Goal: Task Accomplishment & Management: Use online tool/utility

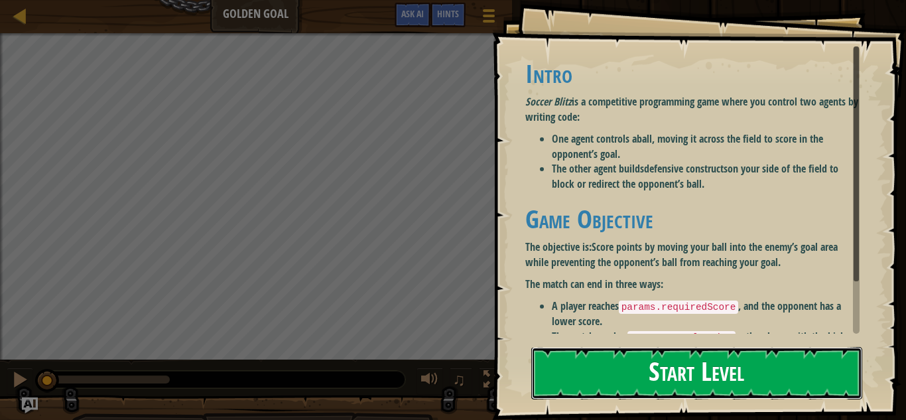
click at [643, 373] on button "Start Level" at bounding box center [697, 373] width 331 height 52
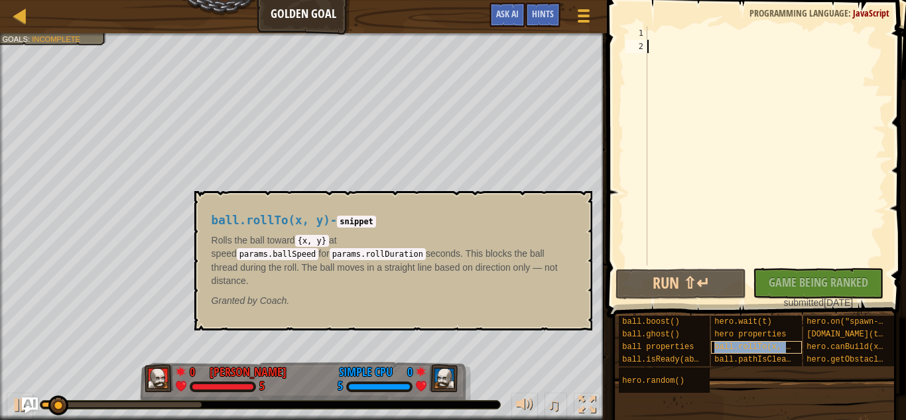
click at [726, 350] on span "ball.rollTo(x, y)" at bounding box center [755, 346] width 81 height 9
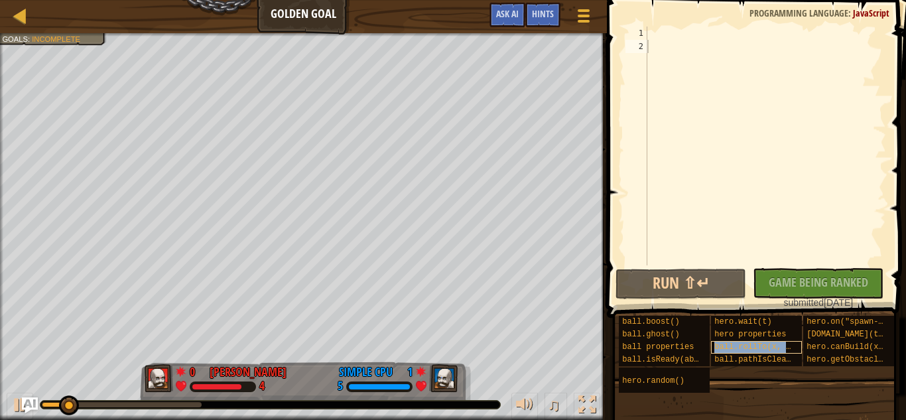
type textarea "ball.rollTo(x, y)"
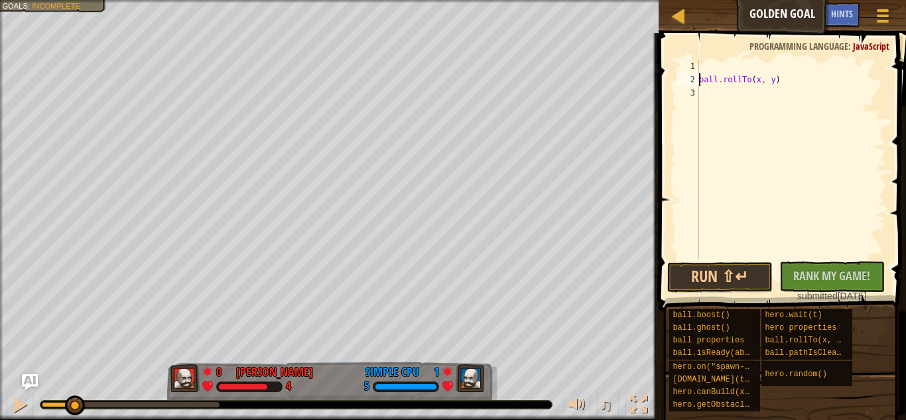
paste textarea
click at [741, 91] on div "ball . rollTo ( x , y )" at bounding box center [792, 173] width 190 height 226
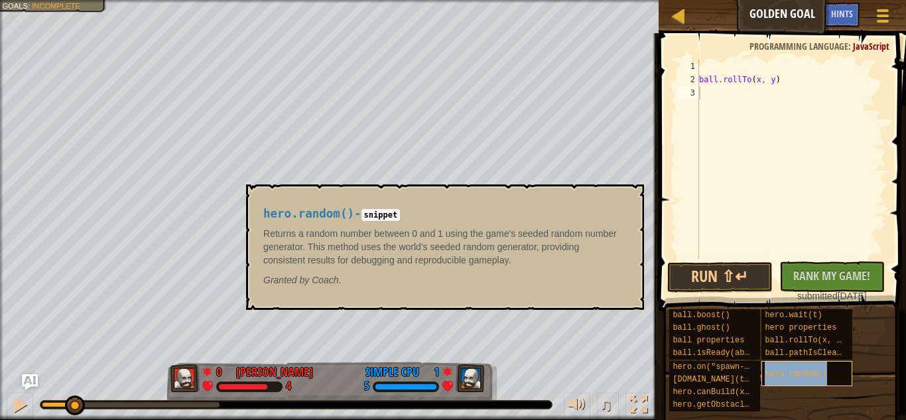
click at [796, 370] on span "hero.random()" at bounding box center [796, 374] width 62 height 9
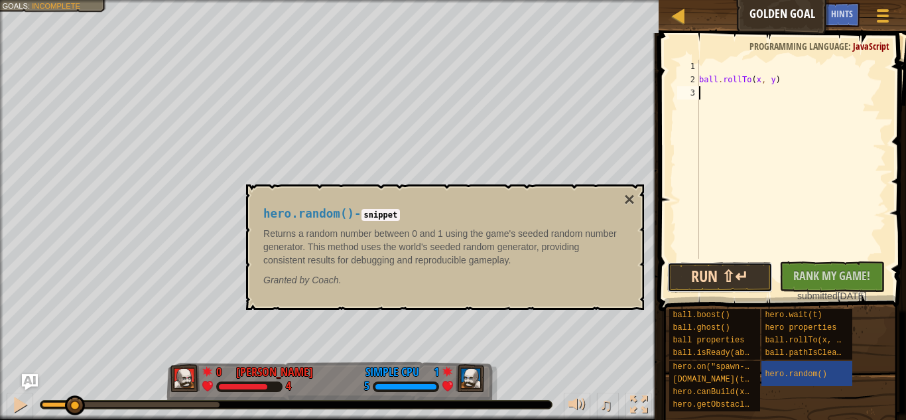
click at [721, 276] on button "Run ⇧↵" at bounding box center [721, 277] width 106 height 31
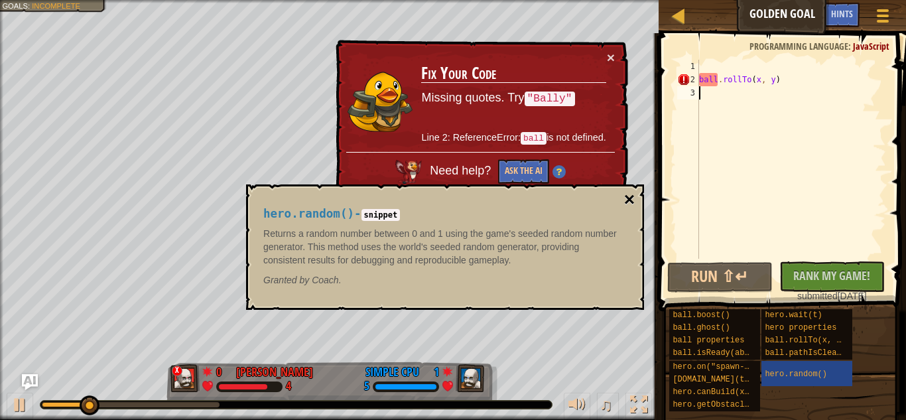
click at [631, 201] on button "×" at bounding box center [629, 199] width 11 height 19
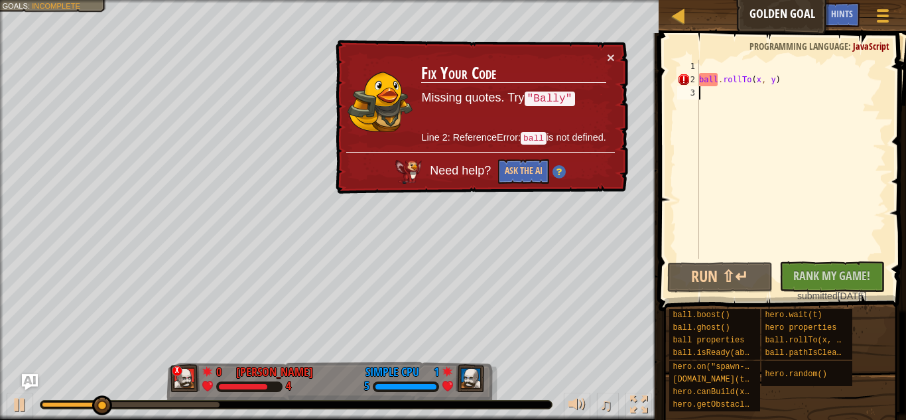
click at [723, 102] on div "ball . rollTo ( x , y )" at bounding box center [792, 173] width 190 height 226
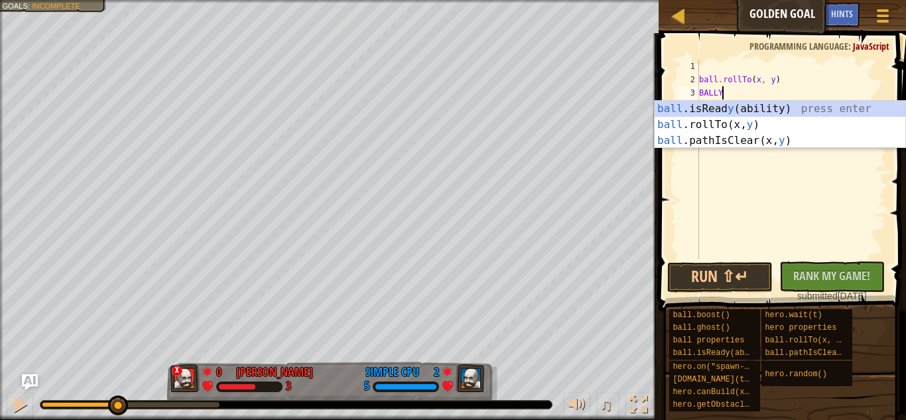
scroll to position [6, 3]
type textarea "BALLY"
click at [749, 277] on button "Run ⇧↵" at bounding box center [721, 277] width 106 height 31
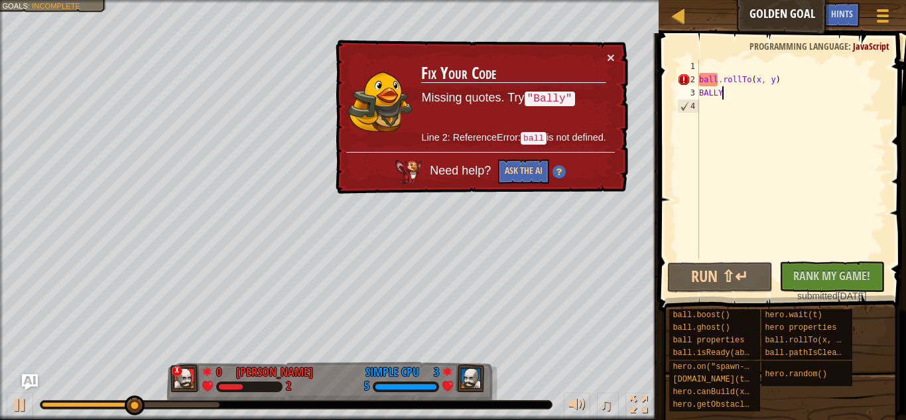
click at [735, 108] on div "ball . rollTo ( x , y ) BALLY" at bounding box center [792, 173] width 190 height 226
click at [708, 84] on div "ball . rollTo ( x , y ) BALLY" at bounding box center [792, 173] width 190 height 226
click at [681, 80] on div "2" at bounding box center [689, 79] width 22 height 13
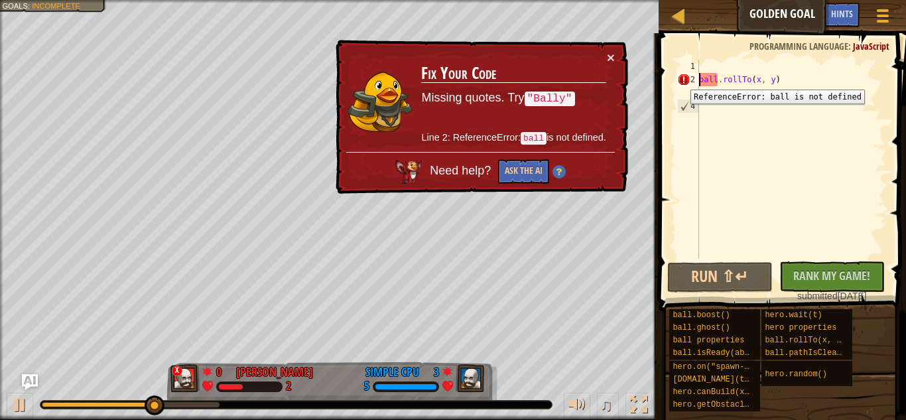
type textarea "ball.rollTo(x, y)"
click at [681, 80] on div "2" at bounding box center [689, 79] width 22 height 13
type textarea "BALLY"
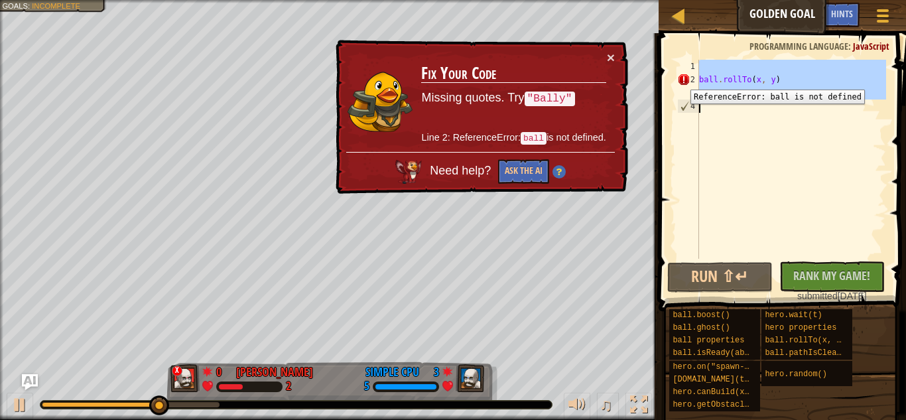
click at [681, 80] on div "2" at bounding box center [689, 79] width 22 height 13
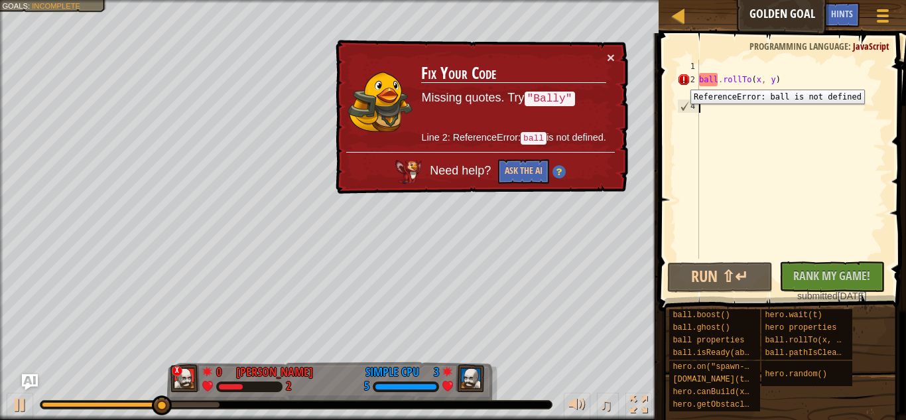
click at [681, 80] on div "2" at bounding box center [689, 79] width 22 height 13
type textarea "BALLY"
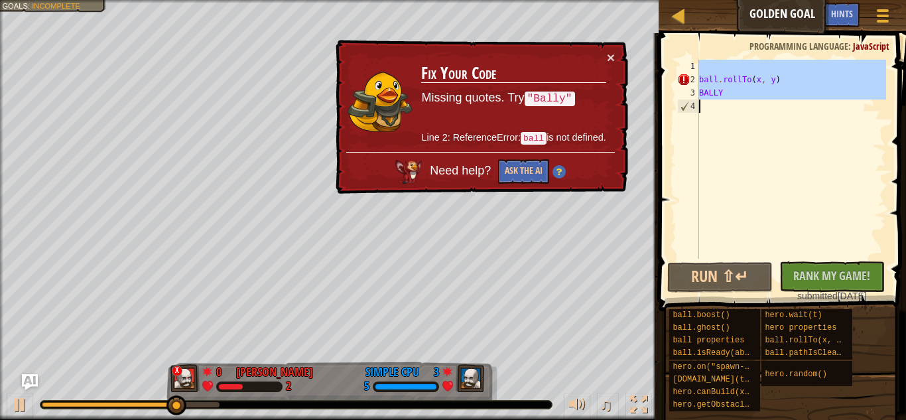
drag, startPoint x: 681, startPoint y: 80, endPoint x: 749, endPoint y: 98, distance: 70.7
click at [749, 98] on div "BALLY 1 2 3 4 ball . rollTo ( x , y ) BALLY ההההההההההההההההההההההההההההההההההה…" at bounding box center [781, 159] width 212 height 199
click at [707, 281] on button "Run ⇧↵" at bounding box center [721, 277] width 106 height 31
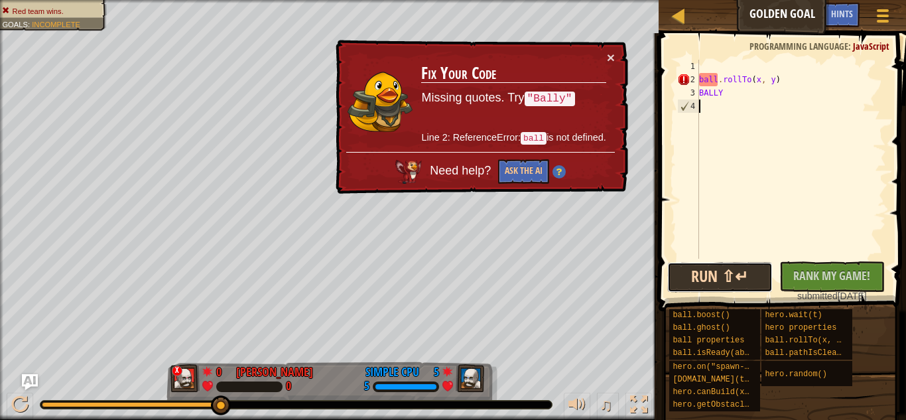
click at [707, 281] on button "Run ⇧↵" at bounding box center [721, 277] width 106 height 31
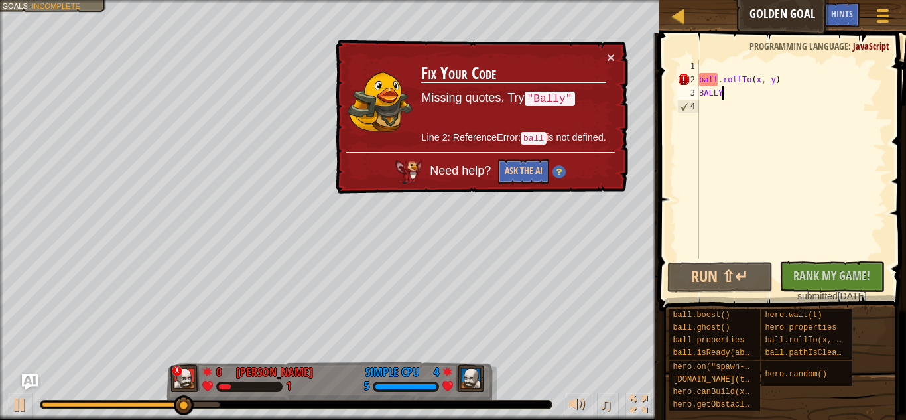
click at [799, 90] on div "ball . rollTo ( x , y ) BALLY" at bounding box center [792, 173] width 190 height 226
click at [796, 80] on div "ball . rollTo ( x , y ) BALLY" at bounding box center [792, 173] width 190 height 226
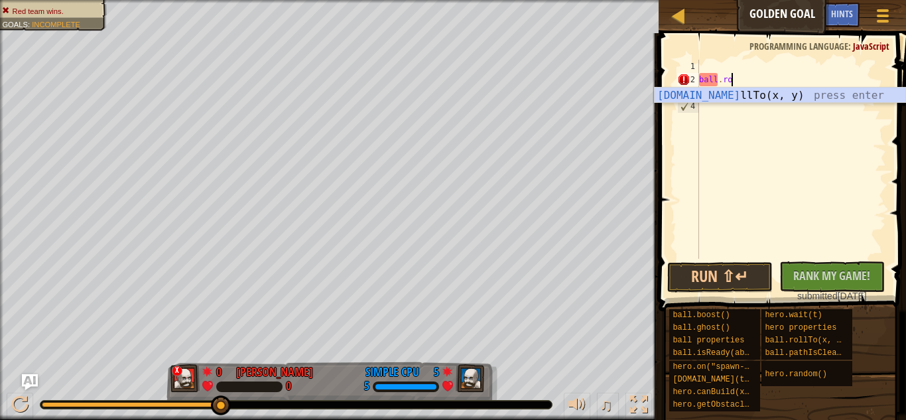
type textarea "b"
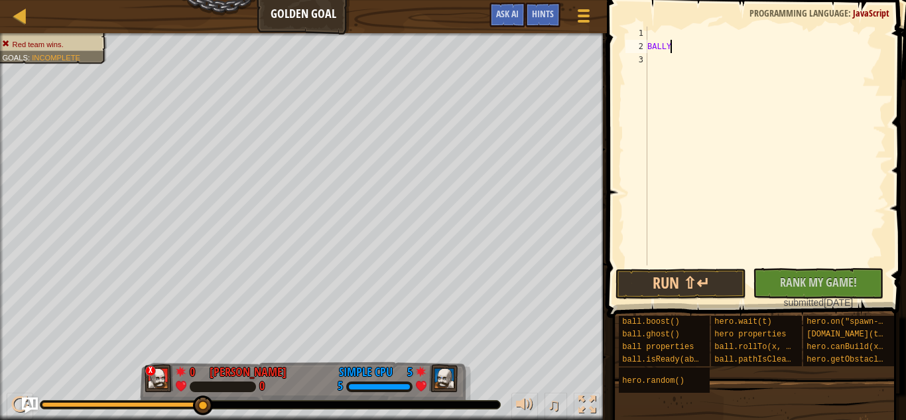
click at [702, 43] on div "BALLY" at bounding box center [766, 159] width 242 height 265
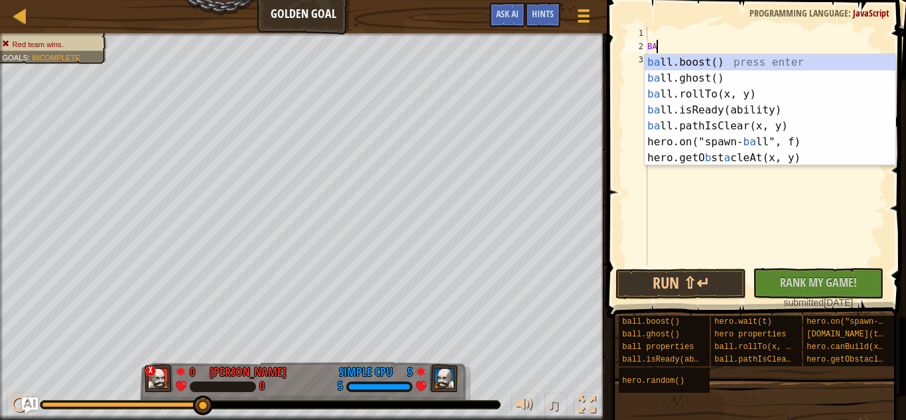
type textarea "B"
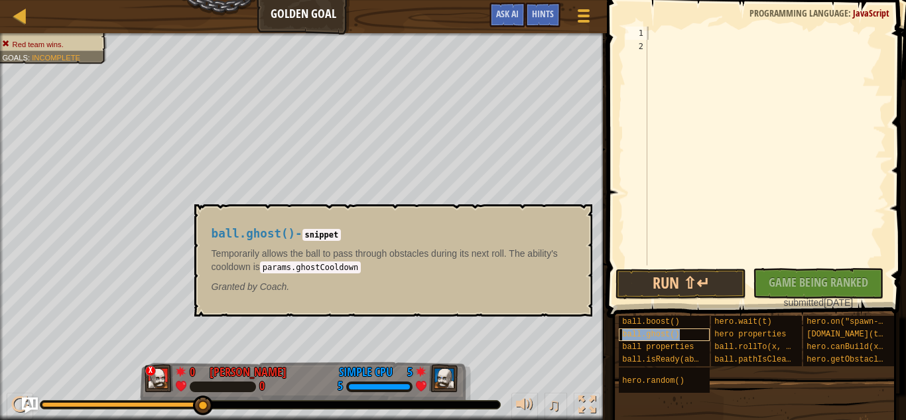
click at [672, 338] on span "ball.ghost()" at bounding box center [650, 334] width 57 height 9
click at [666, 25] on span at bounding box center [758, 140] width 310 height 357
click at [691, 336] on div "ball.ghost()" at bounding box center [664, 334] width 91 height 13
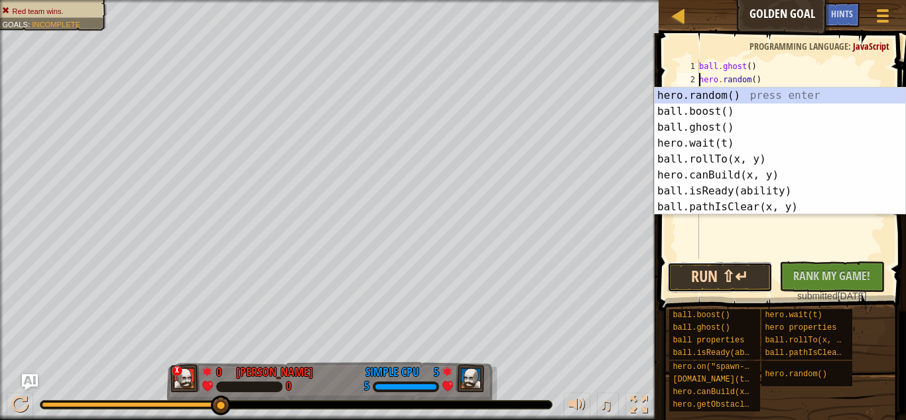
click at [743, 271] on button "Run ⇧↵" at bounding box center [721, 277] width 106 height 31
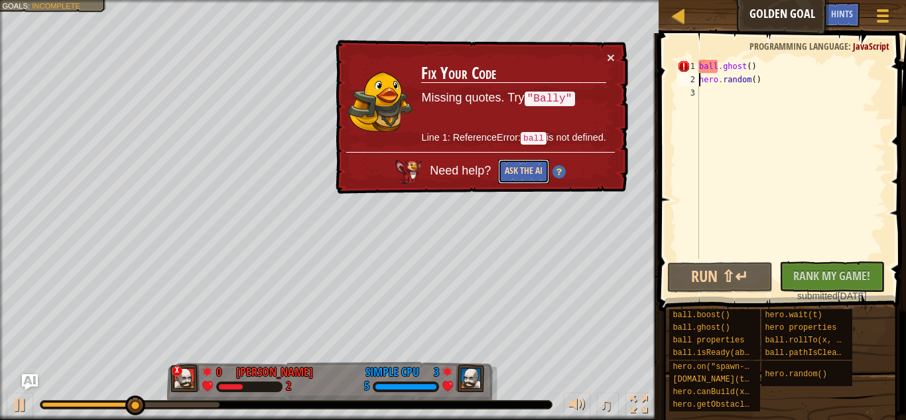
click at [537, 179] on button "Ask the AI" at bounding box center [523, 171] width 51 height 25
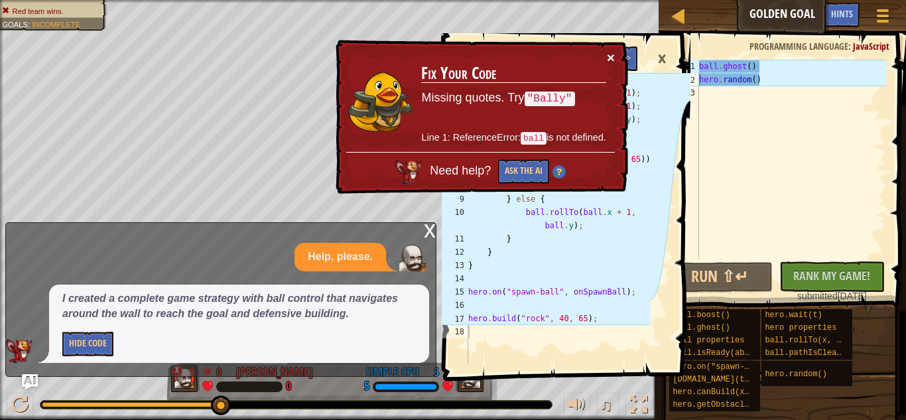
click at [607, 58] on button "×" at bounding box center [611, 57] width 8 height 14
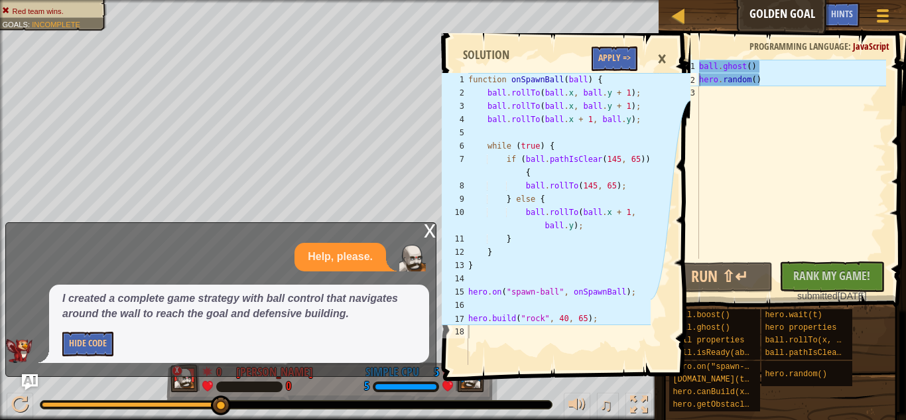
click at [829, 56] on span at bounding box center [784, 153] width 258 height 317
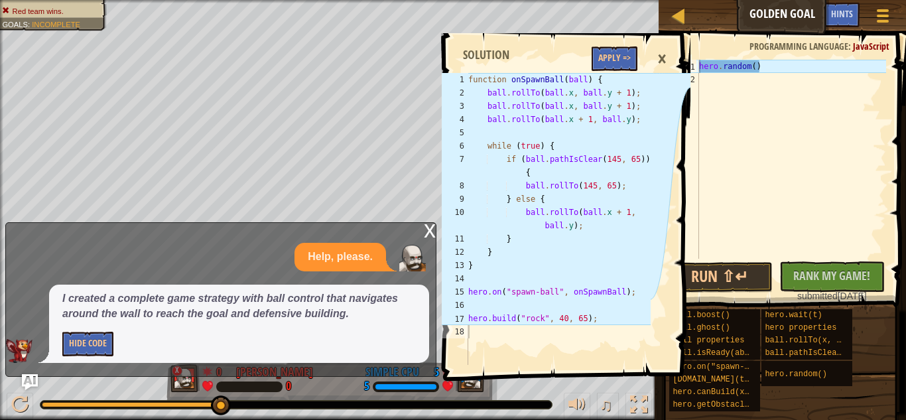
click at [810, 58] on span at bounding box center [784, 153] width 258 height 317
click at [778, 65] on div "hero . random ( )" at bounding box center [792, 173] width 190 height 226
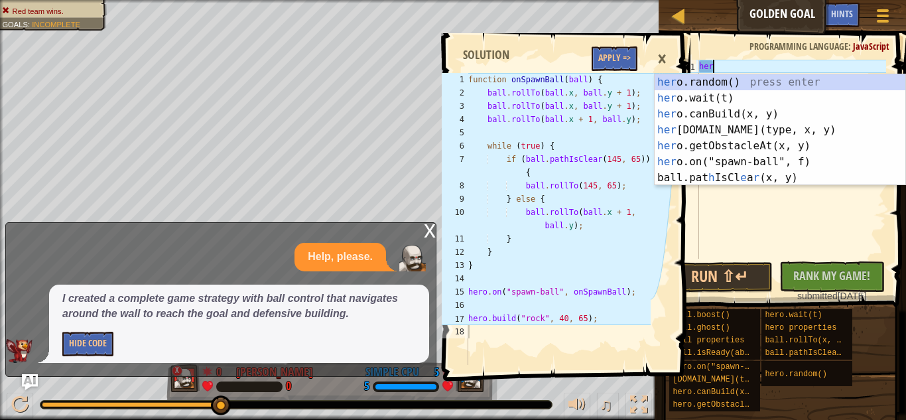
type textarea "h"
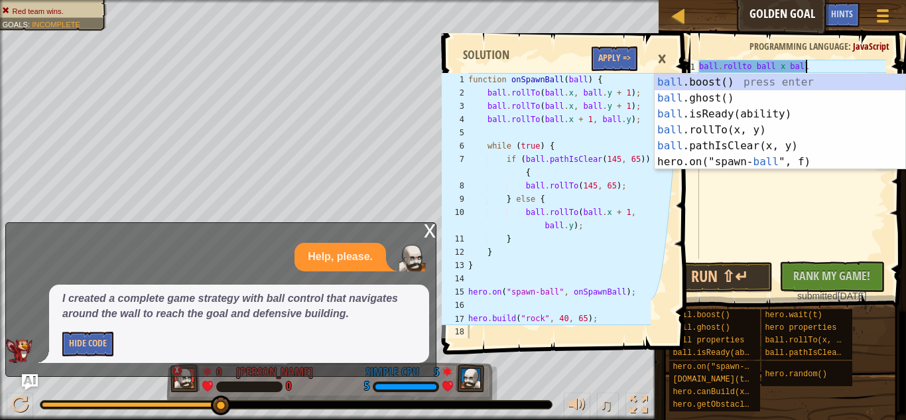
scroll to position [6, 15]
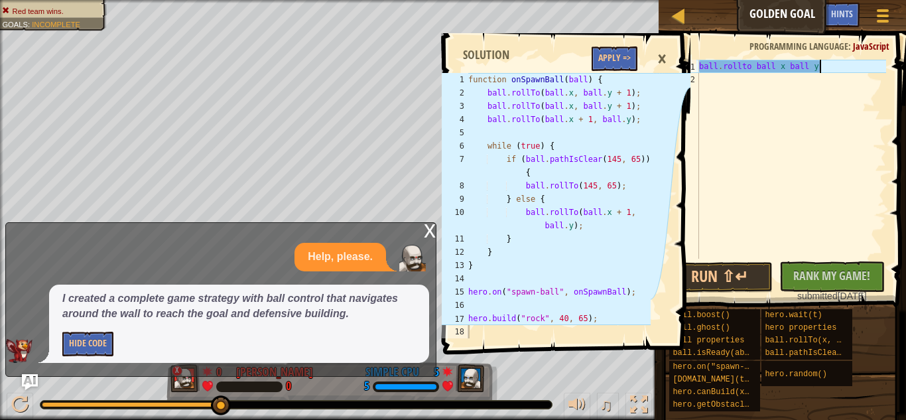
type textarea "ball.rollto ball x ball y 1"
click at [747, 269] on button "Run ⇧↵" at bounding box center [721, 277] width 106 height 31
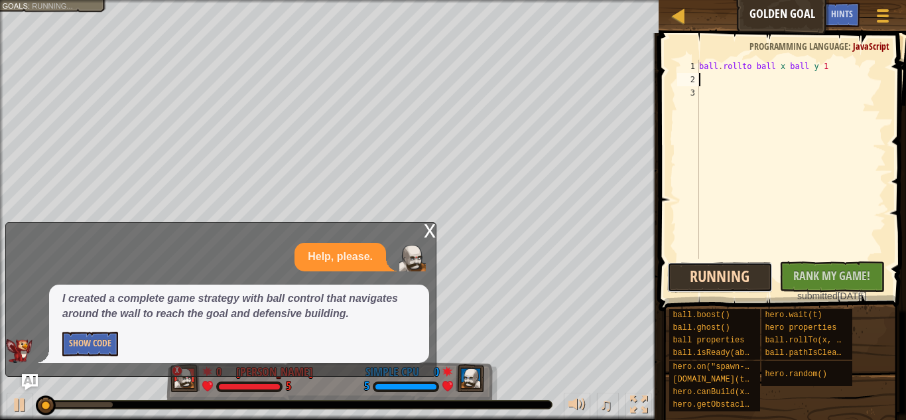
click at [747, 269] on button "Running" at bounding box center [721, 277] width 106 height 31
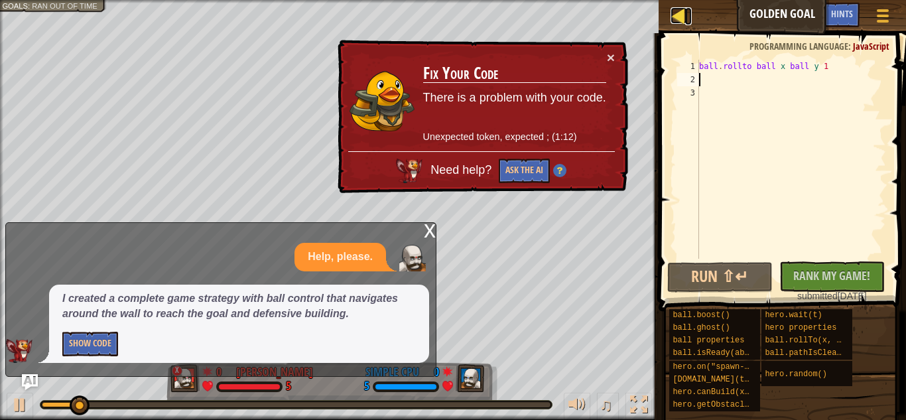
click at [677, 21] on div at bounding box center [679, 15] width 17 height 17
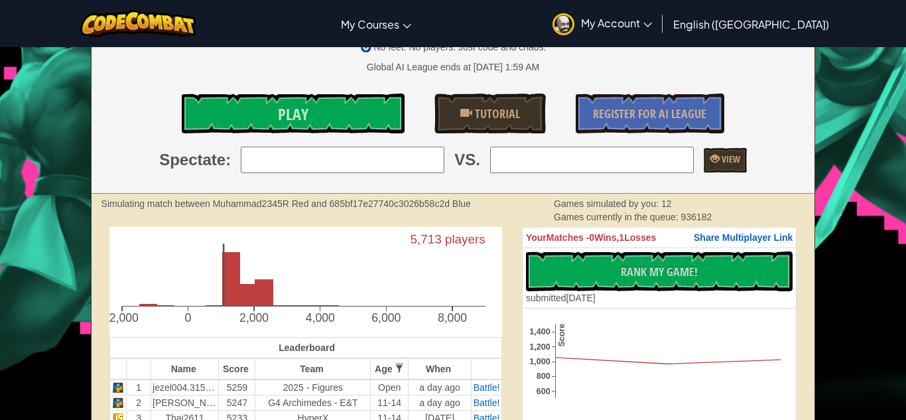
scroll to position [265, 0]
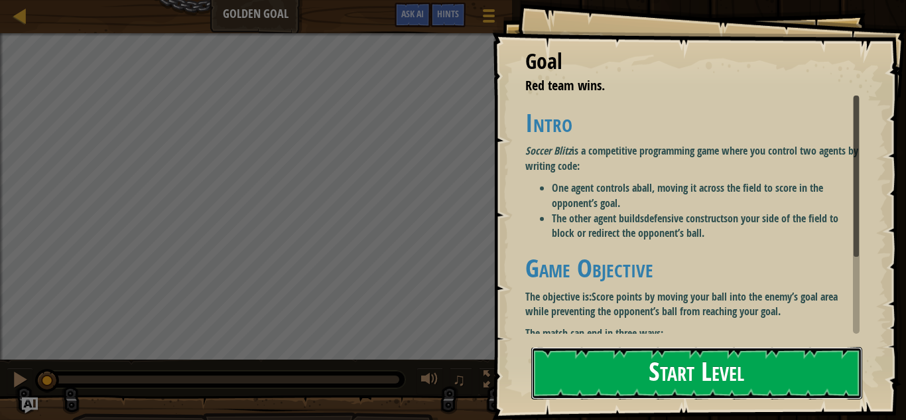
click at [579, 370] on button "Start Level" at bounding box center [697, 373] width 331 height 52
